Goal: Entertainment & Leisure: Consume media (video, audio)

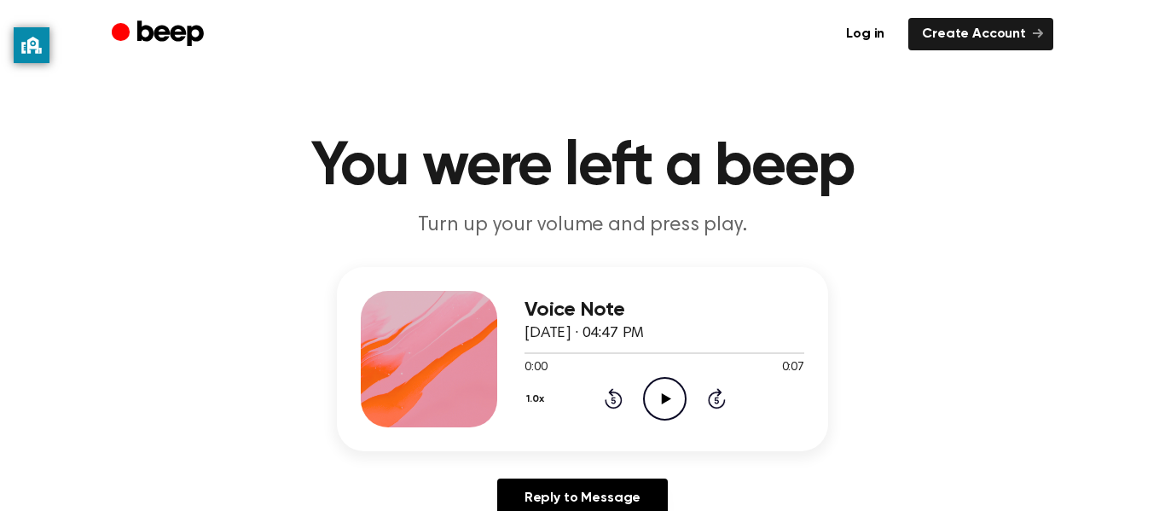
click at [661, 399] on icon at bounding box center [665, 398] width 9 height 11
click at [661, 402] on icon at bounding box center [665, 398] width 9 height 11
click at [664, 400] on icon "Pause Audio" at bounding box center [664, 398] width 43 height 43
click at [653, 393] on icon "Play Audio" at bounding box center [664, 398] width 43 height 43
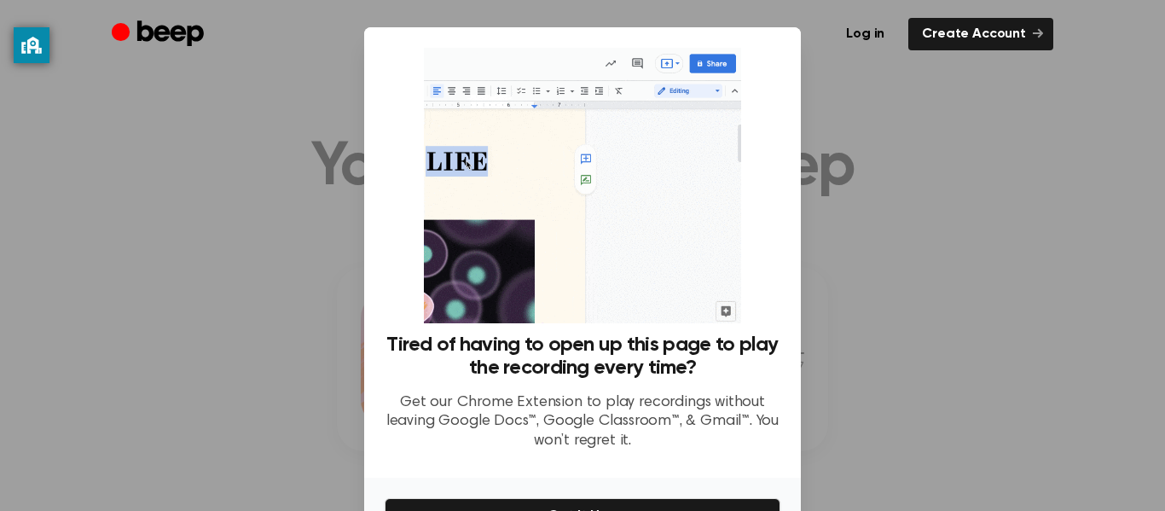
click at [1104, 323] on div at bounding box center [582, 255] width 1165 height 511
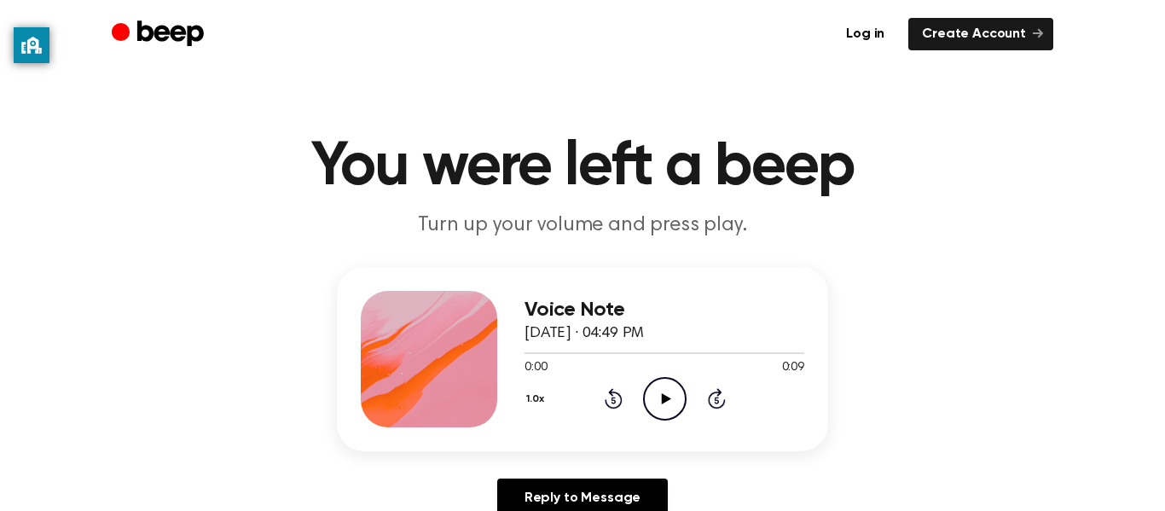
click at [662, 379] on icon "Play Audio" at bounding box center [664, 398] width 43 height 43
click at [665, 402] on icon "Pause Audio" at bounding box center [664, 398] width 43 height 43
click at [671, 399] on icon "Play Audio" at bounding box center [664, 398] width 43 height 43
click at [686, 421] on div "Voice Note August 23, 2023 · 05:01 PM 0:05 0:11 Your browser does not support t…" at bounding box center [665, 359] width 280 height 136
click at [670, 404] on icon "Pause Audio" at bounding box center [664, 398] width 43 height 43
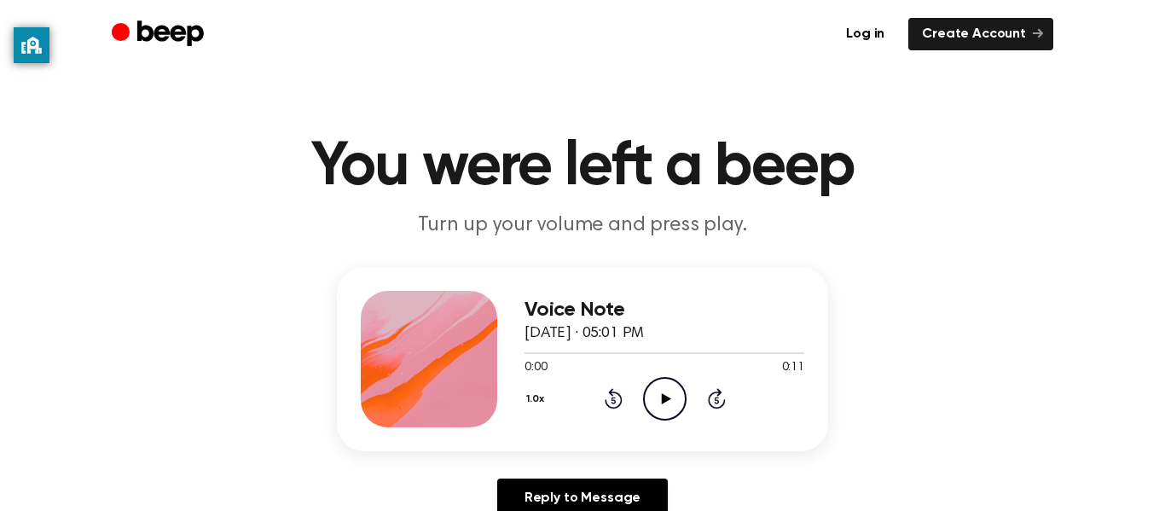
click at [650, 403] on icon "Play Audio" at bounding box center [664, 398] width 43 height 43
click at [666, 396] on icon at bounding box center [665, 398] width 9 height 11
click at [670, 394] on icon "Play Audio" at bounding box center [664, 398] width 43 height 43
click at [650, 375] on div "0:00 0:16" at bounding box center [665, 368] width 280 height 18
click at [659, 385] on icon "Play Audio" at bounding box center [664, 398] width 43 height 43
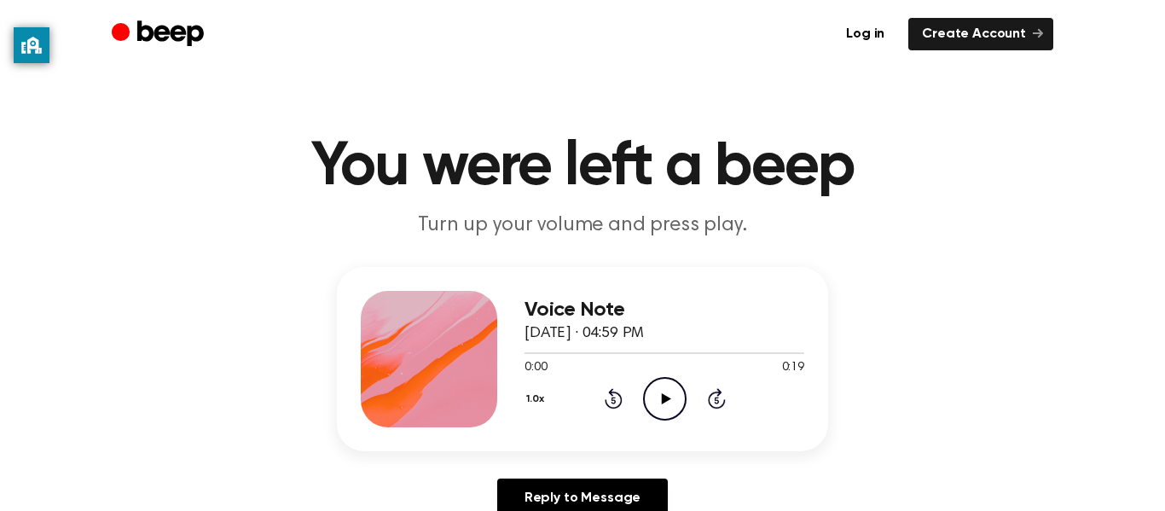
click at [655, 389] on icon "Play Audio" at bounding box center [664, 398] width 43 height 43
click at [672, 389] on icon "Play Audio" at bounding box center [664, 398] width 43 height 43
